Goal: Transaction & Acquisition: Purchase product/service

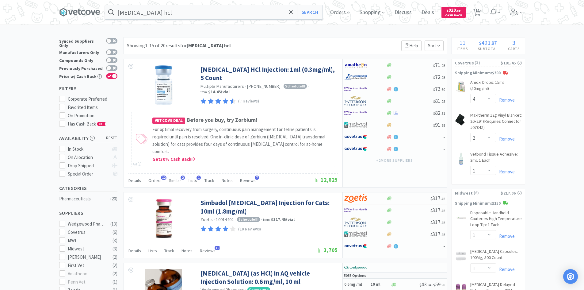
select select "4"
select select "2"
select select "1"
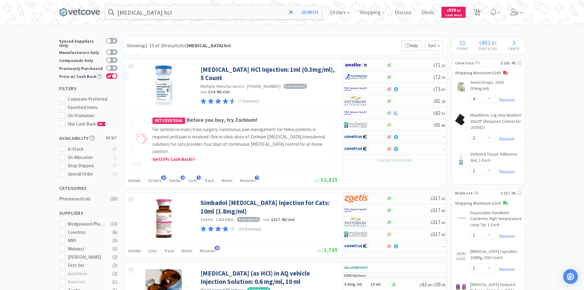
select select "2"
select select "1"
select select "2"
select select "4"
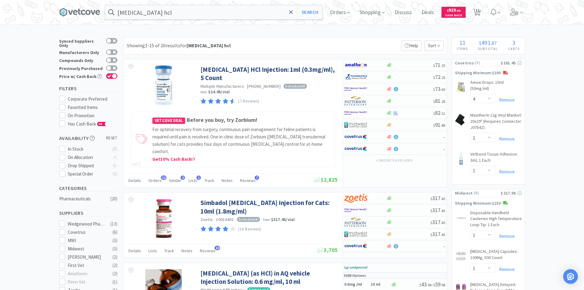
select select "4"
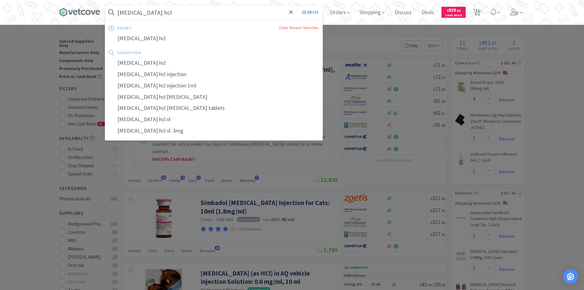
click at [184, 14] on input "[MEDICAL_DATA] hcl" at bounding box center [213, 12] width 217 height 14
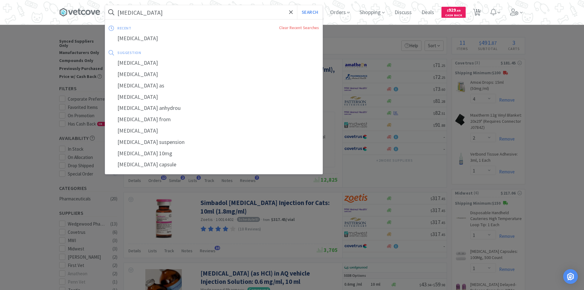
type input "[MEDICAL_DATA]"
click at [297, 5] on button "Search" at bounding box center [309, 12] width 25 height 14
